Goal: Information Seeking & Learning: Learn about a topic

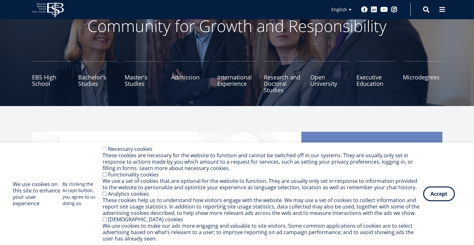
scroll to position [48, 0]
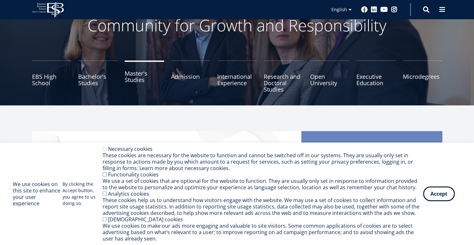
click at [134, 80] on link "Master's Studies" at bounding box center [144, 77] width 39 height 32
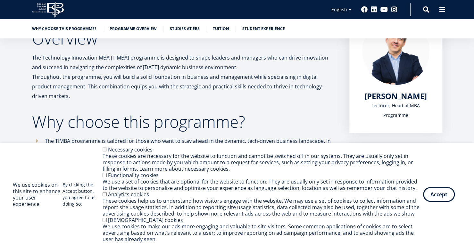
scroll to position [120, 0]
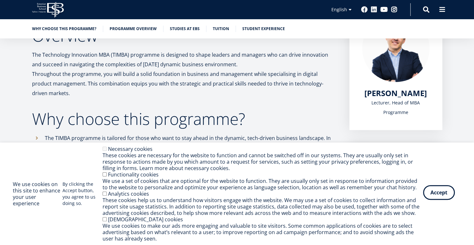
click at [439, 195] on button "Accept" at bounding box center [439, 192] width 32 height 15
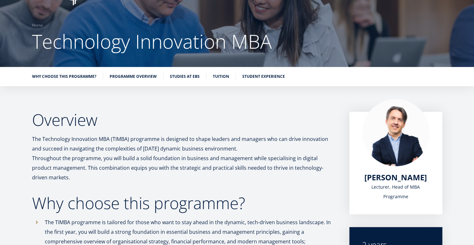
scroll to position [0, 0]
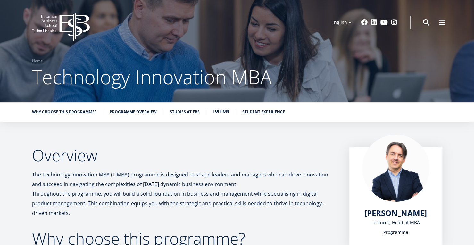
click at [213, 109] on link "Tuition" at bounding box center [221, 111] width 16 height 6
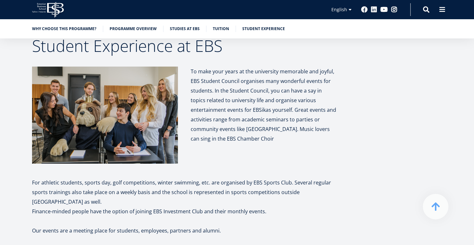
scroll to position [2634, 0]
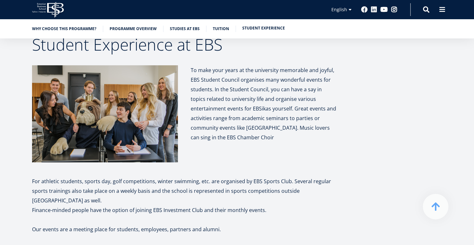
click at [250, 27] on link "Student experience" at bounding box center [263, 28] width 43 height 6
